Goal: Information Seeking & Learning: Learn about a topic

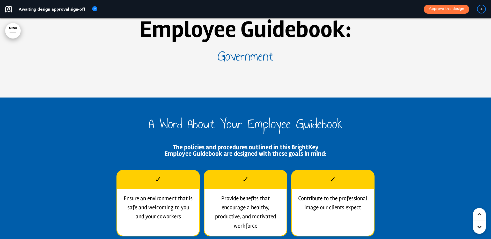
scroll to position [181, 0]
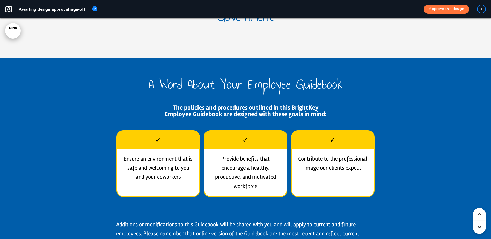
click at [182, 158] on p "Ensure an environment that is safe and welcoming to you and your coworkers" at bounding box center [158, 168] width 71 height 27
drag, startPoint x: 246, startPoint y: 154, endPoint x: 254, endPoint y: 151, distance: 8.6
click at [247, 153] on div "Provide benefits that encourage a healthy, productive, and motivated workforce" at bounding box center [246, 181] width 82 height 65
click at [308, 160] on p "Contribute to the professional image our clients expect" at bounding box center [332, 164] width 71 height 18
click at [241, 163] on p "Provide benefits that encourage a healthy, productive, and motivated workforce" at bounding box center [245, 173] width 71 height 37
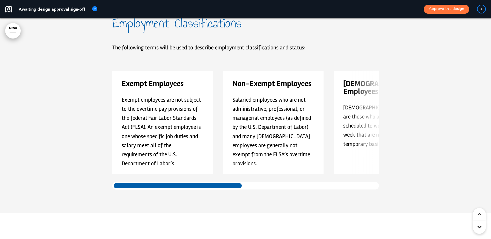
scroll to position [3108, 0]
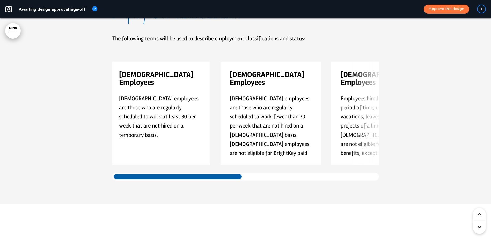
click at [288, 176] on div at bounding box center [245, 177] width 267 height 8
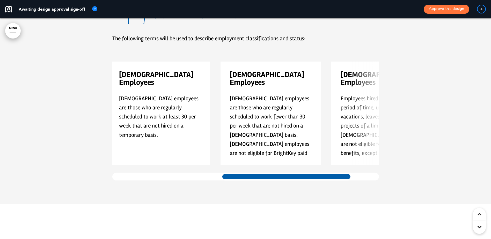
scroll to position [0, 222]
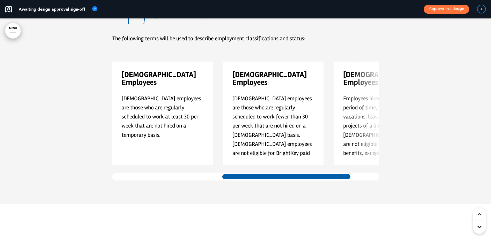
click at [347, 178] on div at bounding box center [286, 177] width 131 height 8
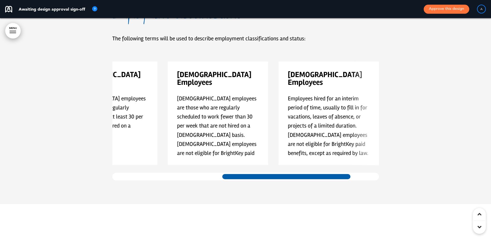
click at [356, 178] on div at bounding box center [245, 177] width 267 height 8
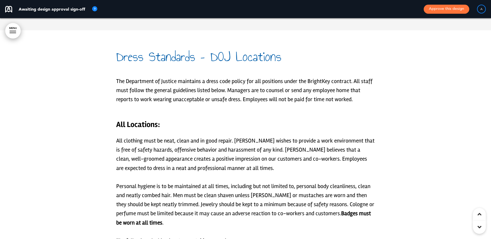
scroll to position [5465, 0]
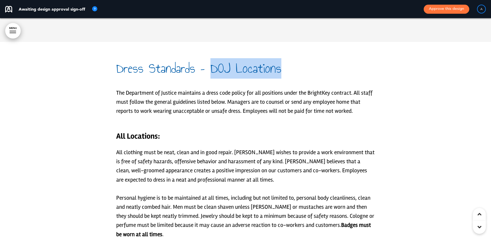
drag, startPoint x: 210, startPoint y: 68, endPoint x: 282, endPoint y: 71, distance: 72.3
click at [282, 71] on h1 "Dress Standards – DOJ Locations" at bounding box center [245, 68] width 259 height 14
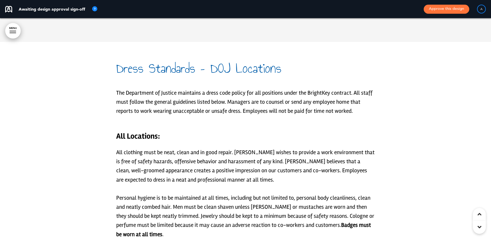
click at [155, 133] on h6 "All Locations:" at bounding box center [245, 133] width 259 height 16
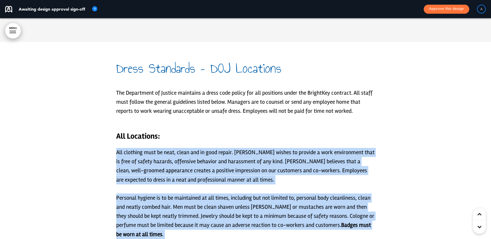
drag, startPoint x: 163, startPoint y: 134, endPoint x: 116, endPoint y: 135, distance: 47.4
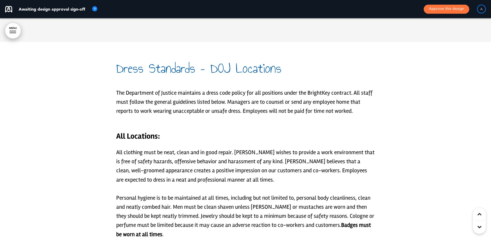
drag, startPoint x: 116, startPoint y: 135, endPoint x: 132, endPoint y: 134, distance: 15.8
click at [132, 134] on h6 "All Locations:" at bounding box center [245, 133] width 259 height 16
click at [128, 137] on h6 "All Locations:" at bounding box center [245, 133] width 259 height 16
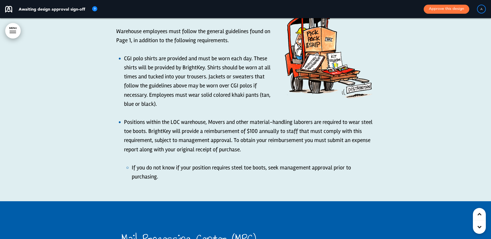
scroll to position [6009, 0]
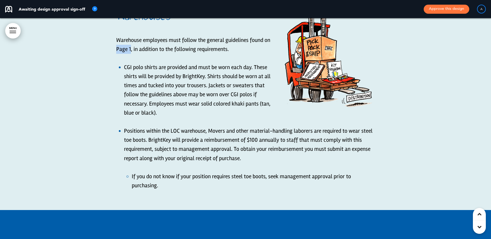
drag, startPoint x: 131, startPoint y: 49, endPoint x: 118, endPoint y: 51, distance: 13.5
click at [118, 51] on p "Warehouse employees must follow the general guidelines found on Page 1, in addi…" at bounding box center [245, 45] width 259 height 18
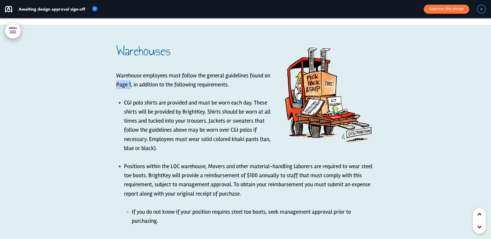
scroll to position [5983, 0]
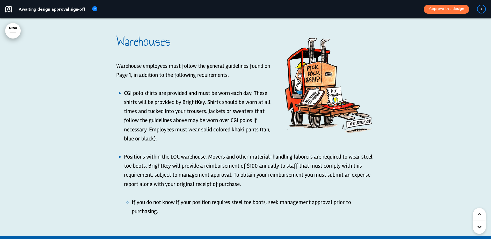
click at [132, 75] on p "Warehouse employees must follow the general guidelines found on Page 1, in addi…" at bounding box center [245, 71] width 259 height 18
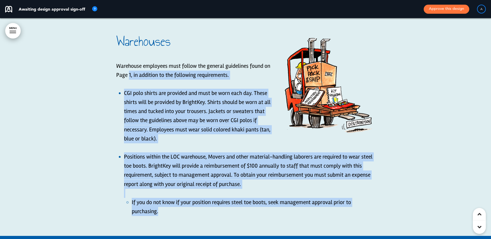
drag, startPoint x: 129, startPoint y: 74, endPoint x: 115, endPoint y: 74, distance: 14.0
click at [115, 74] on div "Warehouses Warehouse employees must follow the general guidelines found on Page…" at bounding box center [245, 130] width 491 height 230
drag, startPoint x: 115, startPoint y: 74, endPoint x: 130, endPoint y: 75, distance: 14.5
click at [130, 75] on p "Warehouse employees must follow the general guidelines found on Page 1, in addi…" at bounding box center [245, 71] width 259 height 18
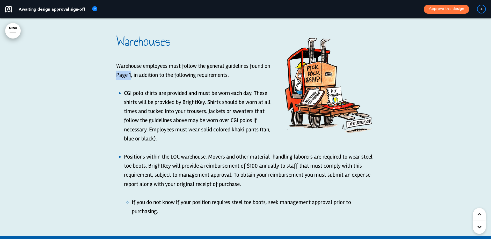
drag, startPoint x: 131, startPoint y: 75, endPoint x: 117, endPoint y: 74, distance: 13.8
click at [117, 74] on p "Warehouse employees must follow the general guidelines found on Page 1, in addi…" at bounding box center [245, 71] width 259 height 18
click at [10, 30] on link "MENU" at bounding box center [13, 31] width 16 height 16
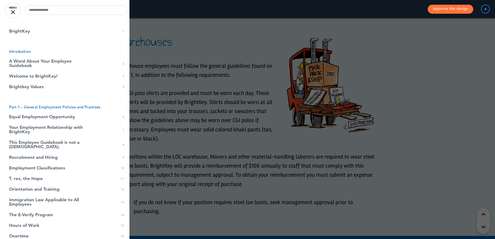
click at [172, 55] on div at bounding box center [247, 119] width 495 height 239
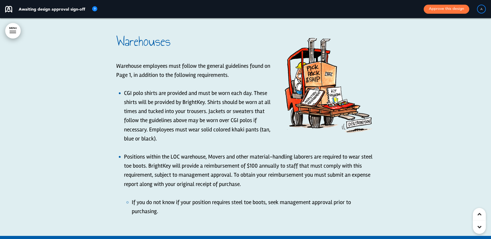
click at [131, 74] on p "Warehouse employees must follow the general guidelines found on Page 1, in addi…" at bounding box center [245, 71] width 259 height 18
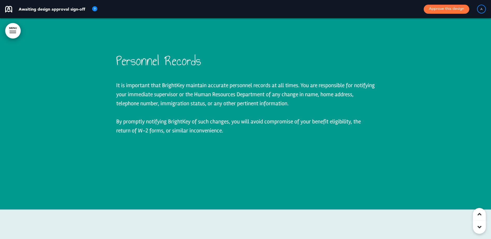
scroll to position [7149, 0]
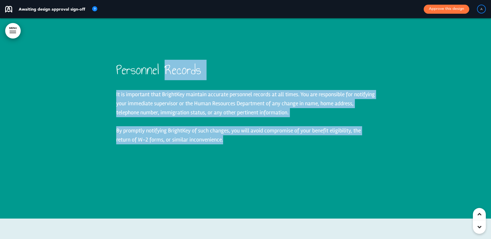
drag, startPoint x: 166, startPoint y: 60, endPoint x: 112, endPoint y: 61, distance: 53.6
click at [112, 61] on div "Personnel Records It is important that BrightKey maintain accurate personnel re…" at bounding box center [245, 108] width 491 height 221
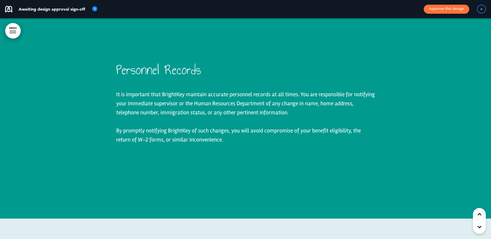
drag, startPoint x: 112, startPoint y: 61, endPoint x: 120, endPoint y: 61, distance: 7.8
click at [120, 61] on span "Personnel Records" at bounding box center [158, 70] width 85 height 20
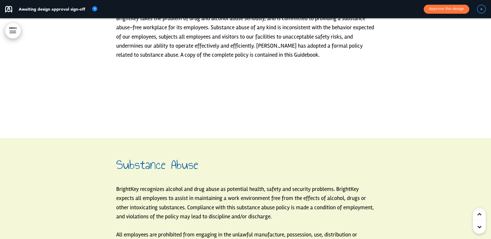
scroll to position [7718, 0]
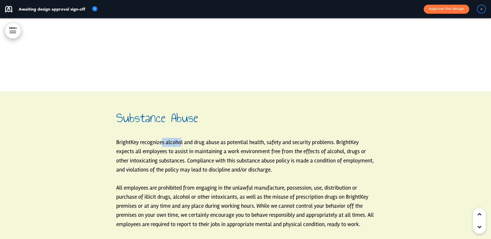
drag, startPoint x: 182, startPoint y: 132, endPoint x: 162, endPoint y: 131, distance: 19.4
click at [162, 138] on p "BrightKey recognizes alcohol and drug abuse as potential health, safety and sec…" at bounding box center [245, 156] width 259 height 37
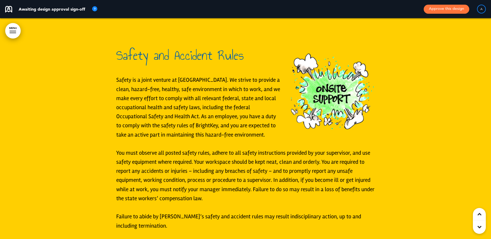
scroll to position [8133, 0]
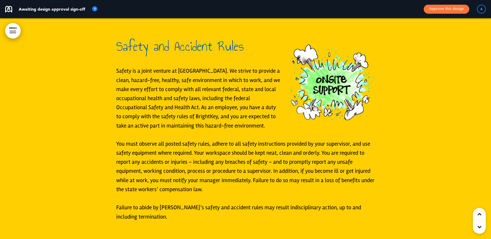
click at [333, 72] on img at bounding box center [330, 81] width 89 height 84
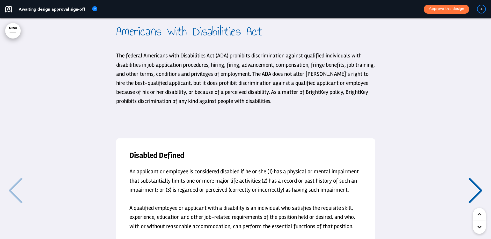
scroll to position [9350, 0]
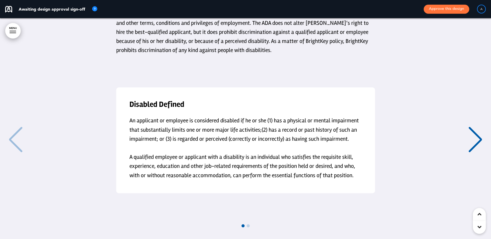
click at [470, 127] on div "Next slide" at bounding box center [476, 140] width 16 height 26
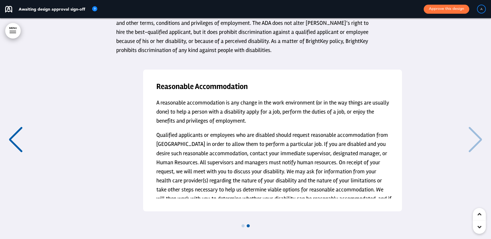
scroll to position [0, 484]
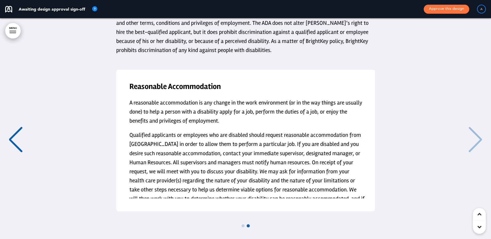
click at [473, 122] on div "Reasonable Accommodation A reasonable accommodation is any change in the work e…" at bounding box center [245, 141] width 481 height 142
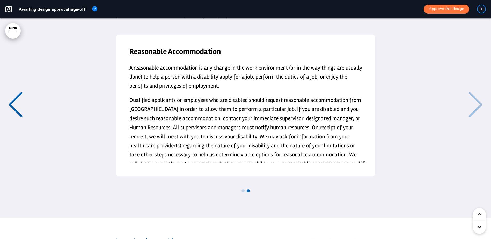
scroll to position [9376, 0]
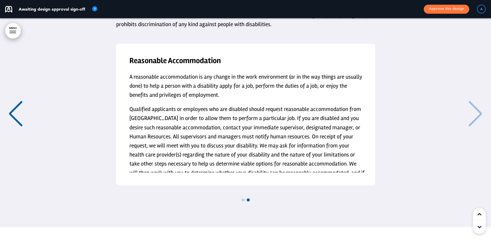
click at [19, 106] on div "Previous slide" at bounding box center [16, 114] width 16 height 26
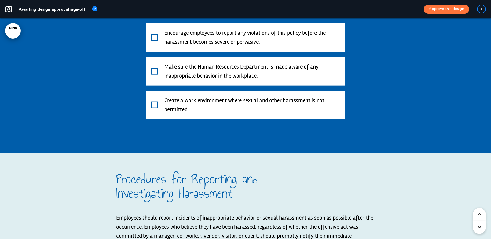
scroll to position [10075, 0]
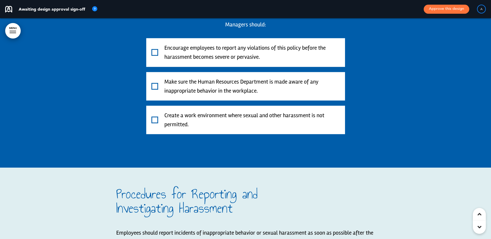
click at [155, 49] on span at bounding box center [155, 52] width 7 height 7
click at [154, 83] on span at bounding box center [155, 86] width 7 height 7
click at [157, 117] on span at bounding box center [155, 120] width 7 height 7
click at [153, 49] on span at bounding box center [155, 52] width 7 height 7
click at [154, 83] on span at bounding box center [155, 86] width 7 height 7
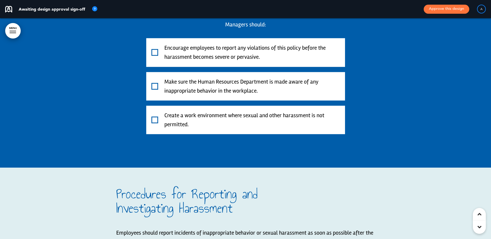
click at [156, 117] on span at bounding box center [155, 120] width 7 height 7
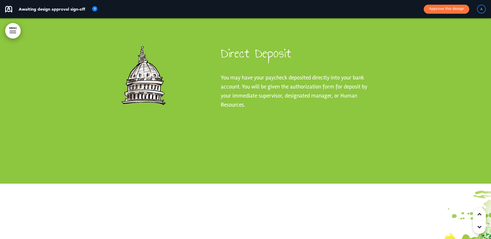
scroll to position [12588, 0]
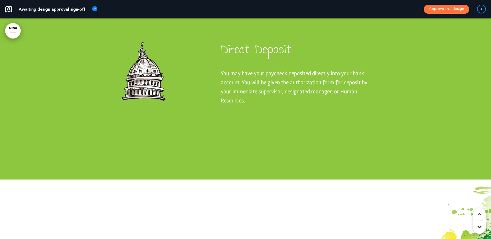
click at [241, 70] on span "You may have your paycheck deposited directly into your bank account. You will …" at bounding box center [294, 87] width 147 height 34
drag, startPoint x: 240, startPoint y: 64, endPoint x: 232, endPoint y: 64, distance: 7.8
click at [232, 70] on span "You may have your paycheck deposited directly into your bank account. You will …" at bounding box center [294, 87] width 147 height 34
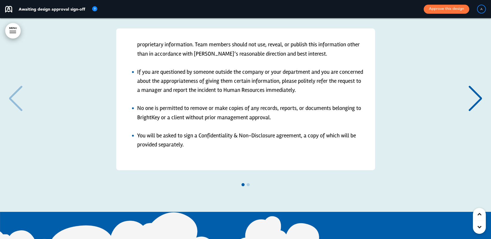
scroll to position [109, 0]
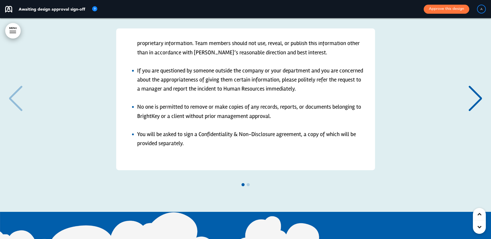
click at [475, 86] on div "Next slide" at bounding box center [476, 99] width 16 height 26
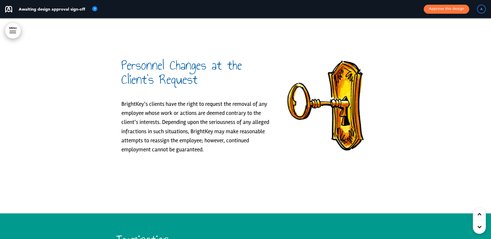
scroll to position [14530, 0]
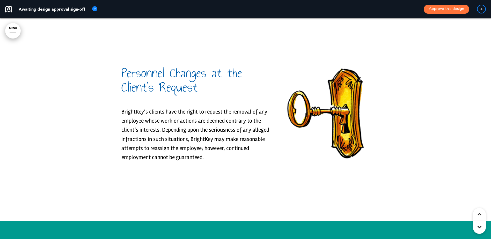
click at [163, 66] on h1 "Personnel Changes at the Client’s Request" at bounding box center [195, 80] width 149 height 28
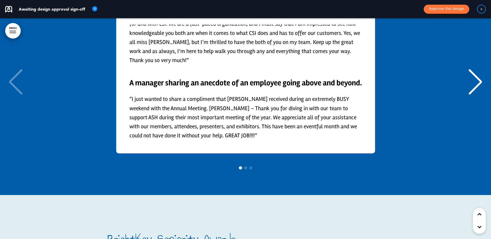
scroll to position [21394, 0]
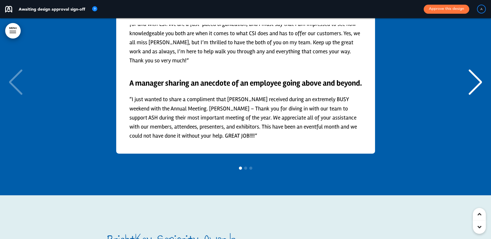
drag, startPoint x: 479, startPoint y: 51, endPoint x: 475, endPoint y: 51, distance: 3.7
click at [476, 69] on div "Next slide" at bounding box center [476, 82] width 16 height 26
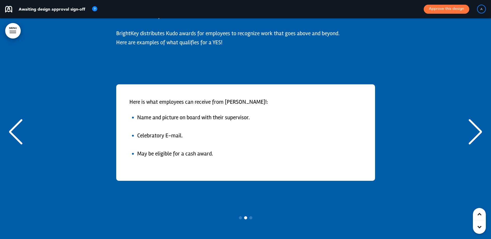
scroll to position [21342, 0]
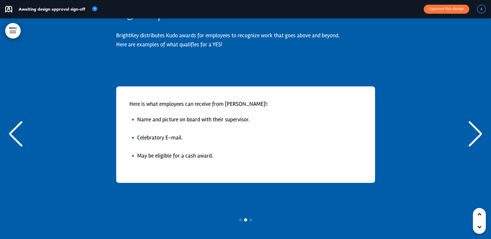
click at [478, 121] on div "Next slide" at bounding box center [476, 134] width 16 height 26
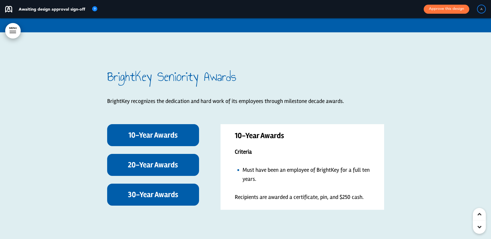
scroll to position [21550, 0]
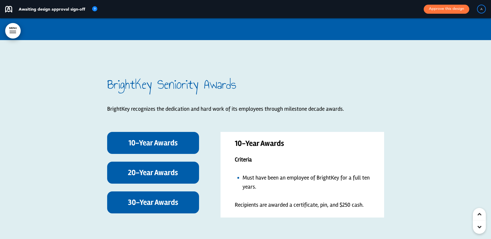
click at [173, 132] on div "10-Year Awards" at bounding box center [153, 143] width 92 height 22
click at [153, 162] on div "20-Year Awards" at bounding box center [153, 173] width 92 height 22
click at [158, 198] on h6 "30-Year Awards" at bounding box center [153, 203] width 80 height 10
click at [163, 138] on h6 "10-Year Awards" at bounding box center [153, 143] width 80 height 10
click at [147, 162] on div "20-Year Awards" at bounding box center [153, 173] width 92 height 22
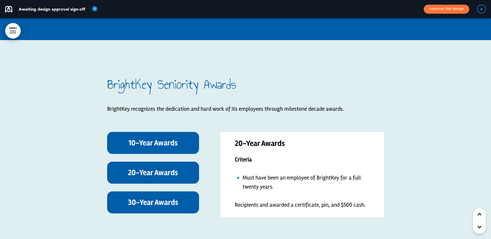
click at [147, 198] on h6 "30-Year Awards" at bounding box center [153, 203] width 80 height 10
click at [71, 82] on div at bounding box center [245, 150] width 491 height 221
click at [142, 138] on h6 "10-Year Awards" at bounding box center [153, 143] width 80 height 10
click at [159, 168] on h6 "20-Year Awards" at bounding box center [153, 173] width 80 height 10
click at [155, 138] on h6 "10-Year Awards" at bounding box center [153, 143] width 80 height 10
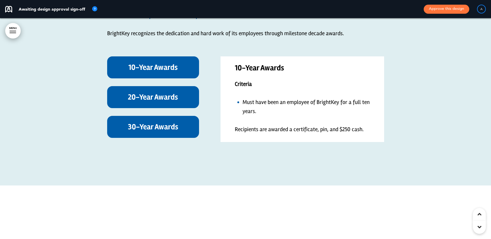
scroll to position [21627, 0]
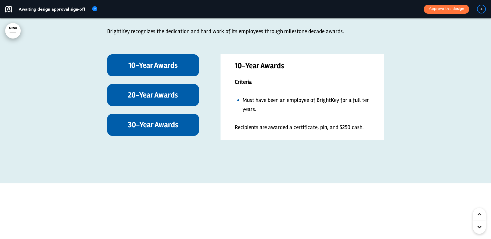
click at [297, 96] on li "Must have been an employee of BrightKey for a full ten years." at bounding box center [306, 105] width 127 height 18
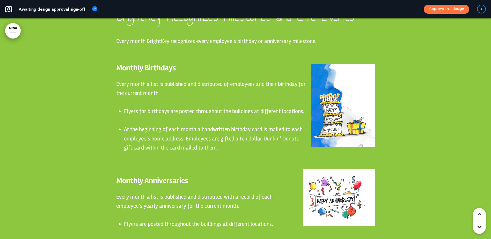
scroll to position [22741, 0]
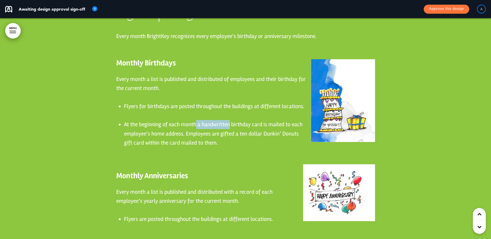
drag, startPoint x: 230, startPoint y: 88, endPoint x: 197, endPoint y: 90, distance: 32.9
click at [197, 121] on span "At the beginning of each month a handwritten birthday card is mailed to each em…" at bounding box center [213, 133] width 179 height 25
drag, startPoint x: 197, startPoint y: 90, endPoint x: 213, endPoint y: 90, distance: 16.1
click at [213, 121] on span "At the beginning of each month a handwritten birthday card is mailed to each em…" at bounding box center [213, 133] width 179 height 25
drag, startPoint x: 264, startPoint y: 97, endPoint x: 300, endPoint y: 100, distance: 36.4
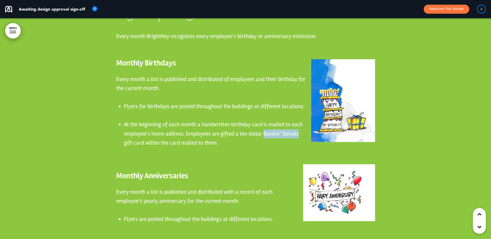
click at [300, 120] on li "At the beginning of each month a handwritten birthday card is mailed to each em…" at bounding box center [249, 133] width 251 height 27
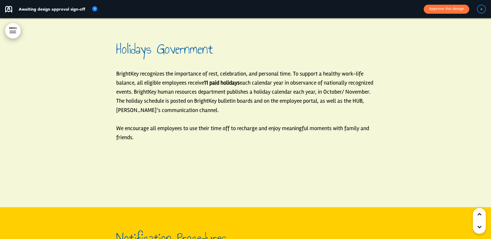
scroll to position [23881, 0]
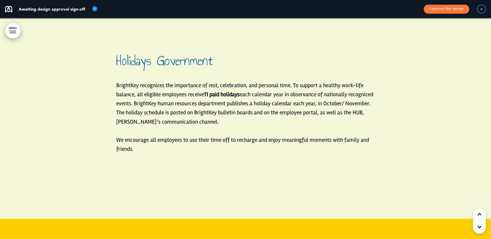
click at [210, 91] on strong "11 paid holidays" at bounding box center [222, 94] width 36 height 7
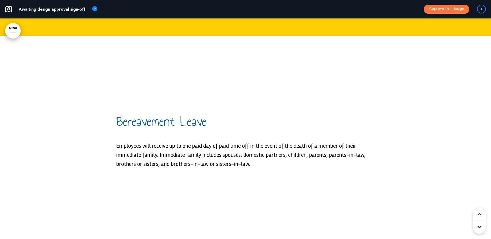
scroll to position [24295, 0]
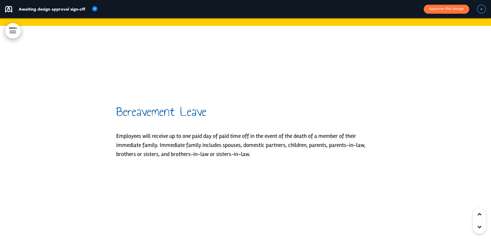
click at [222, 132] on p "Employees will receive up to one paid day of paid time off in the event of the …" at bounding box center [245, 145] width 259 height 27
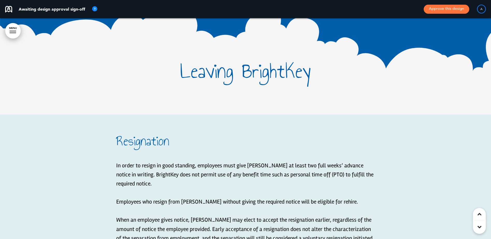
scroll to position [27118, 0]
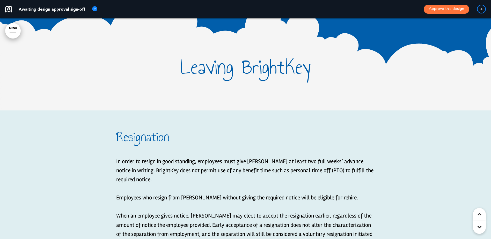
click at [227, 56] on h1 "Leaving BrightKey" at bounding box center [245, 67] width 259 height 22
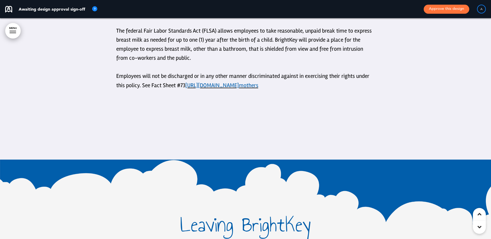
scroll to position [25875, 0]
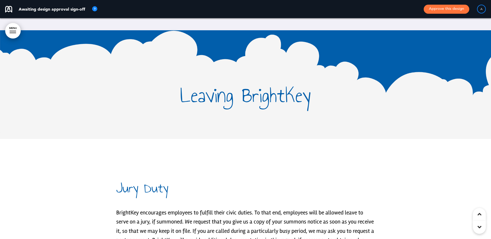
click at [127, 209] on p "BrightKey encourages employees to fulfill their civic duties. To that end, empl…" at bounding box center [245, 236] width 259 height 55
drag, startPoint x: 226, startPoint y: 185, endPoint x: 253, endPoint y: 186, distance: 26.2
click at [253, 209] on p "BrightKey encourages employees to fulfill their civic duties. To that end, empl…" at bounding box center [245, 236] width 259 height 55
copy p "civic duties"
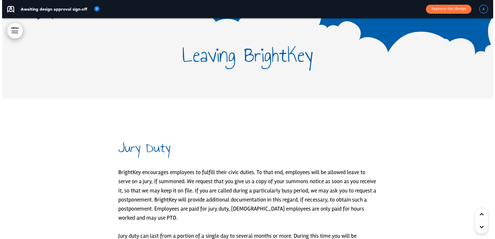
scroll to position [25849, 0]
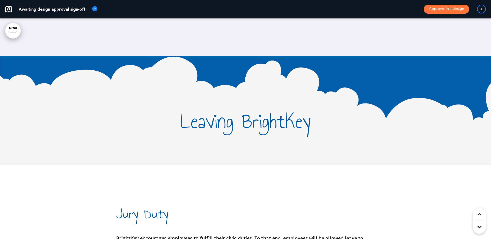
click at [411, 66] on div at bounding box center [245, 110] width 491 height 109
drag, startPoint x: 287, startPoint y: 78, endPoint x: 272, endPoint y: 90, distance: 18.9
click at [272, 111] on h1 "Leaving BrightKey" at bounding box center [245, 122] width 259 height 22
click at [14, 32] on link "MENU" at bounding box center [13, 31] width 16 height 16
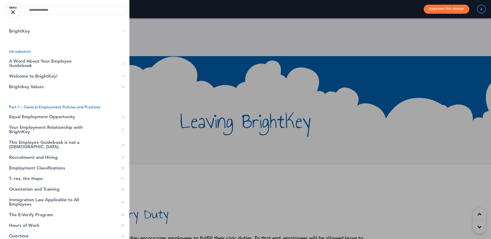
scroll to position [0, 975]
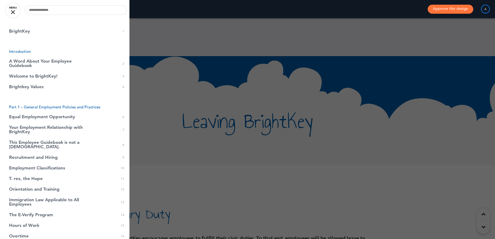
click at [272, 97] on div at bounding box center [247, 119] width 495 height 239
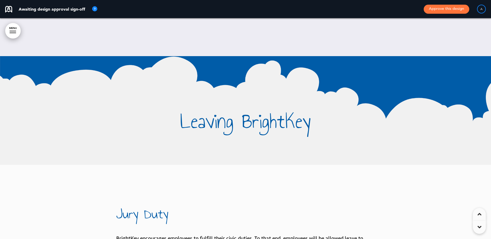
scroll to position [0, 967]
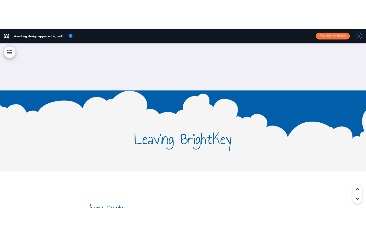
scroll to position [0, 717]
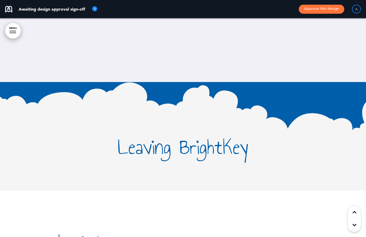
click at [12, 102] on div at bounding box center [183, 136] width 366 height 109
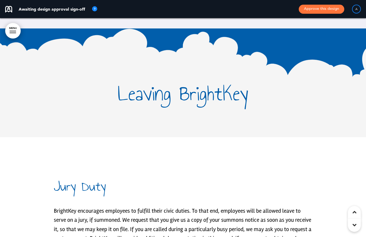
scroll to position [25861, 0]
